Goal: Information Seeking & Learning: Learn about a topic

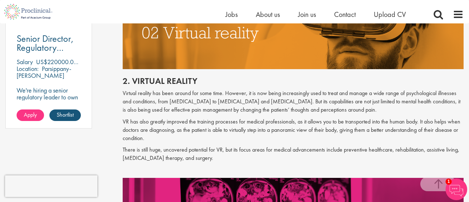
scroll to position [560, 0]
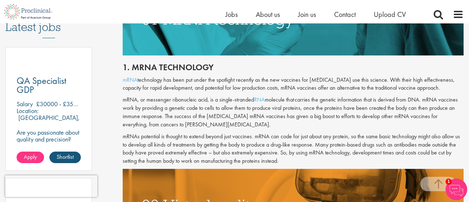
click at [187, 131] on div "1. mRNA technology mRNA technology has been put under the spotlight recently as…" at bounding box center [293, 113] width 352 height 114
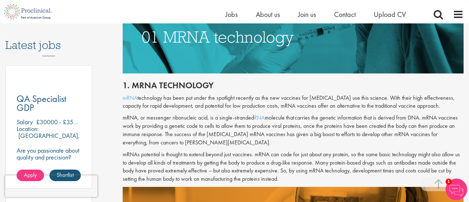
scroll to position [370, 0]
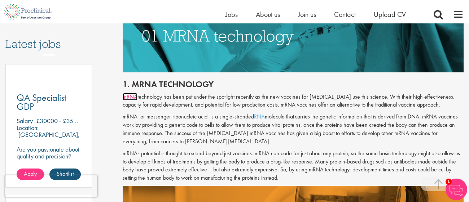
click at [129, 99] on link "mRNA" at bounding box center [130, 97] width 15 height 8
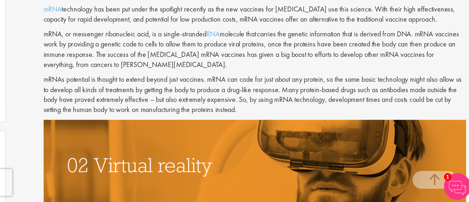
scroll to position [420, 0]
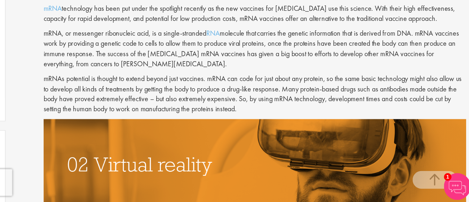
click at [309, 47] on p "mRNA technology has been put under the spotlight recently as the new vaccines f…" at bounding box center [293, 50] width 341 height 17
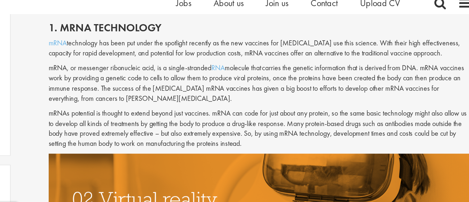
scroll to position [420, 0]
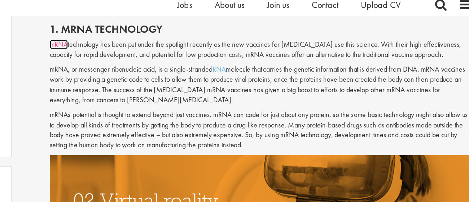
click at [134, 48] on link "mRNA" at bounding box center [130, 47] width 15 height 8
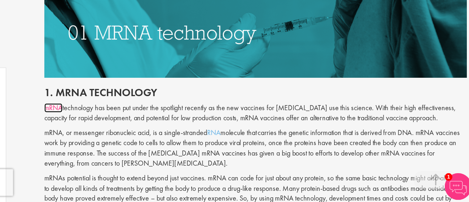
scroll to position [358, 0]
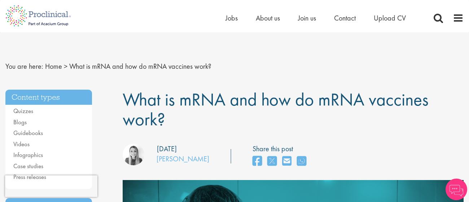
click at [212, 60] on nav "You are here: Home > What is mRNA and how do mRNA vaccines work?" at bounding box center [234, 67] width 458 height 18
